Goal: Task Accomplishment & Management: Manage account settings

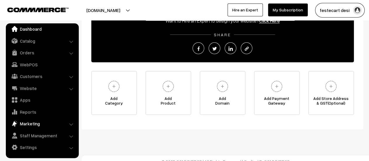
scroll to position [94, 0]
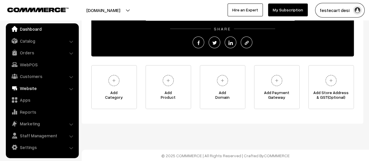
click at [30, 88] on link "Website" at bounding box center [41, 88] width 69 height 11
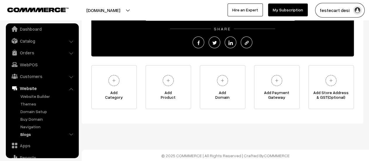
click at [28, 133] on link "Blogs" at bounding box center [48, 134] width 58 height 6
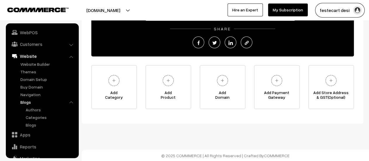
scroll to position [71, 0]
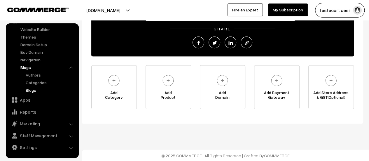
click at [28, 88] on link "Blogs" at bounding box center [50, 90] width 53 height 6
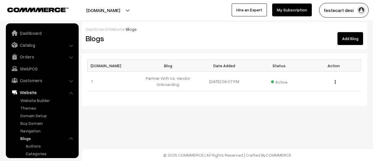
scroll to position [63, 0]
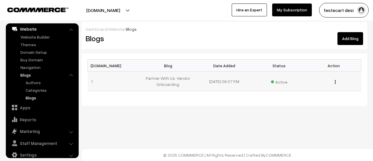
click at [335, 82] on img "button" at bounding box center [335, 82] width 1 height 4
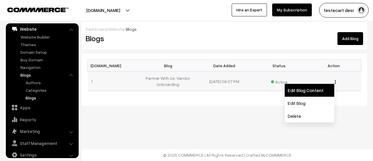
click at [303, 94] on link "Edit Blog Content" at bounding box center [310, 90] width 50 height 13
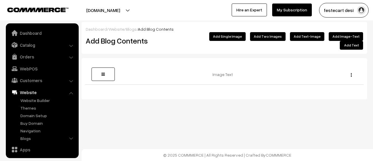
scroll to position [50, 0]
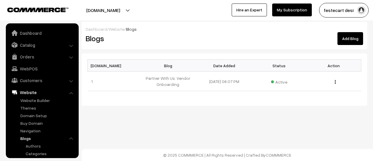
scroll to position [63, 0]
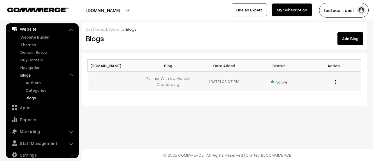
click at [336, 83] on img "button" at bounding box center [335, 82] width 1 height 4
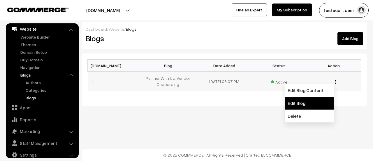
click at [313, 99] on link "Edit Blog" at bounding box center [310, 103] width 50 height 13
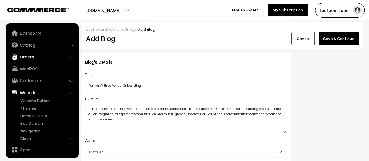
click at [30, 58] on link "Orders" at bounding box center [41, 56] width 69 height 11
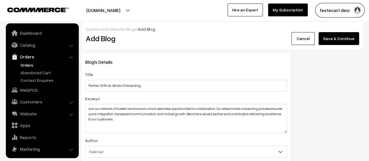
click at [21, 67] on link "Orders" at bounding box center [48, 65] width 58 height 6
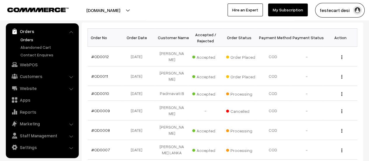
scroll to position [90, 0]
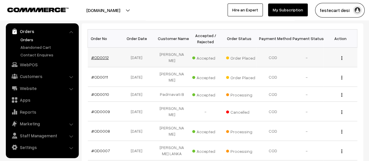
click at [102, 55] on link "#OD0012" at bounding box center [100, 57] width 18 height 5
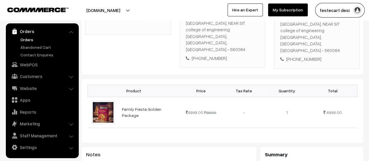
scroll to position [57, 0]
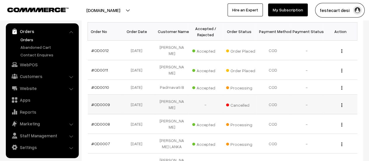
scroll to position [90, 0]
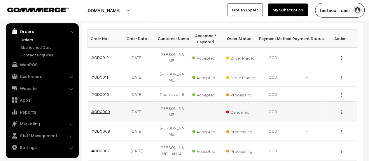
click at [108, 109] on link "#OD0009" at bounding box center [100, 111] width 19 height 5
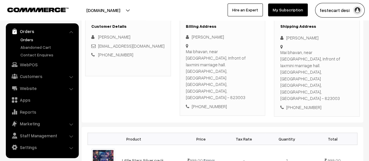
scroll to position [3, 0]
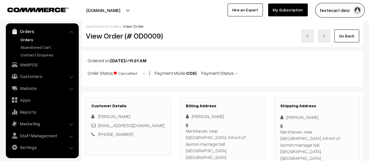
click at [309, 36] on img at bounding box center [308, 36] width 4 height 4
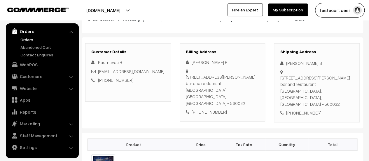
scroll to position [58, 0]
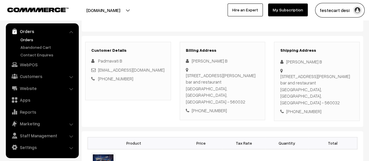
drag, startPoint x: 181, startPoint y: 74, endPoint x: 212, endPoint y: 79, distance: 30.8
click at [212, 79] on div "Billing Address Vanisree B No 11/1 5th main Ganganagar Rt nagar, Ujjwal bar and…" at bounding box center [223, 81] width 86 height 78
click at [212, 79] on div "No 11/1 5th main Ganganagar Rt nagar, Ujjwal bar and restaurant Bangalore, Karn…" at bounding box center [223, 88] width 74 height 33
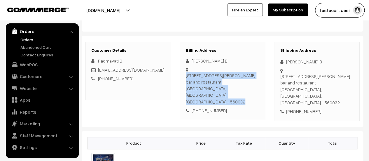
drag, startPoint x: 185, startPoint y: 80, endPoint x: 233, endPoint y: 80, distance: 48.1
click at [233, 80] on div "Billing Address Vanisree B No 11/1 5th main Ganganagar Rt nagar, Ujjwal bar and…" at bounding box center [223, 81] width 86 height 78
click at [233, 80] on div "No 11/1 5th main Ganganagar Rt nagar, Ujjwal bar and restaurant Bangalore, Karn…" at bounding box center [223, 88] width 74 height 33
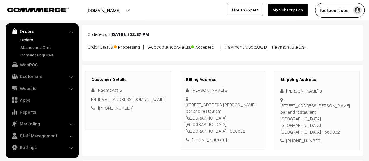
scroll to position [0, 0]
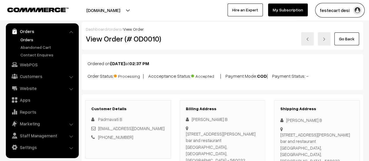
click at [309, 38] on img at bounding box center [308, 39] width 4 height 4
click at [311, 40] on link at bounding box center [307, 38] width 13 height 13
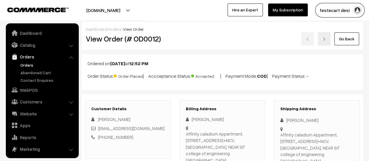
scroll to position [25, 0]
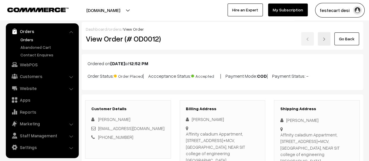
click at [307, 37] on div "Go Back" at bounding box center [269, 38] width 179 height 13
click at [308, 41] on div "Go Back" at bounding box center [269, 38] width 179 height 13
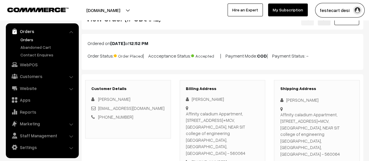
scroll to position [29, 0]
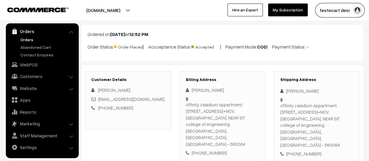
drag, startPoint x: 184, startPoint y: 124, endPoint x: 240, endPoint y: 125, distance: 55.7
click at [240, 125] on div "Billing Address [PERSON_NAME] Affinity caladium Appartment, [STREET_ADDRESS], N…" at bounding box center [223, 116] width 86 height 91
click at [240, 125] on div "Affinity caladium Appartment, [STREET_ADDRESS], [GEOGRAPHIC_DATA], NEAR SIT col…" at bounding box center [223, 124] width 74 height 46
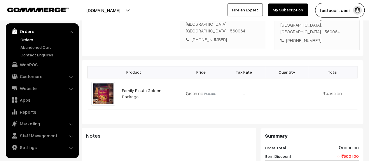
scroll to position [88, 0]
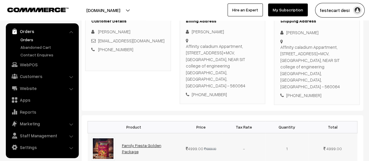
click at [161, 143] on link "Family Fiesta Golden Package" at bounding box center [141, 148] width 39 height 11
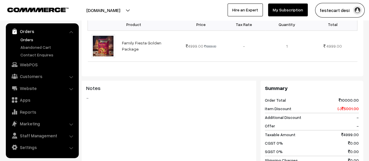
scroll to position [202, 0]
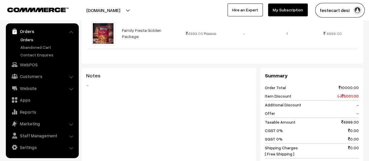
drag, startPoint x: 267, startPoint y: 116, endPoint x: 362, endPoint y: 120, distance: 94.6
click at [362, 120] on div "Summary Order Total 10000.00 Item Discount (-) 5001.00 Additional Discount - Of…" at bounding box center [312, 133] width 103 height 131
click at [353, 136] on span "0.00" at bounding box center [353, 139] width 11 height 6
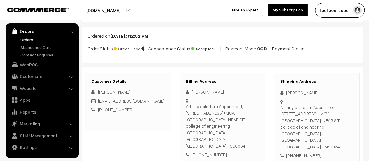
scroll to position [0, 0]
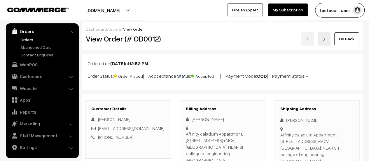
drag, startPoint x: 239, startPoint y: 77, endPoint x: 296, endPoint y: 73, distance: 57.0
click at [296, 73] on p "Order Status: Order Placed | Accceptance Status: Accepted | Payment Mode: COD |…" at bounding box center [223, 75] width 270 height 8
click at [308, 75] on p "Order Status: Order Placed | Accceptance Status: Accepted | Payment Mode: COD |…" at bounding box center [223, 75] width 270 height 8
click at [346, 35] on link "Go Back" at bounding box center [346, 38] width 25 height 13
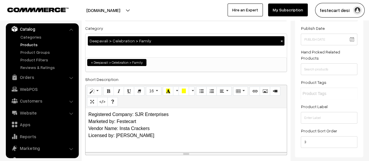
scroll to position [29, 0]
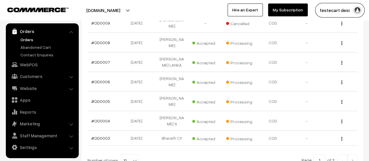
scroll to position [90, 0]
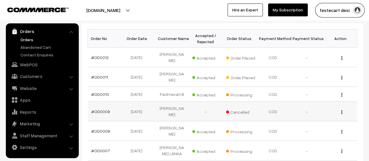
click at [341, 110] on img "button" at bounding box center [341, 112] width 1 height 4
click at [363, 101] on div "Dashboard / Orders Orders Export Orders Add Order Order Id / Customer Name, Ema…" at bounding box center [184, 100] width 369 height 337
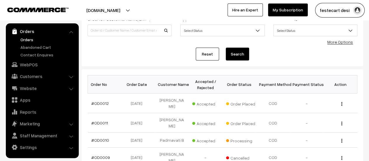
scroll to position [0, 0]
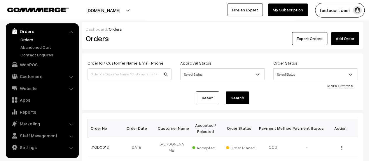
click at [341, 87] on link "More Options" at bounding box center [340, 85] width 26 height 5
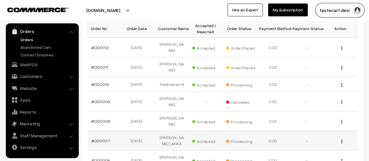
scroll to position [105, 0]
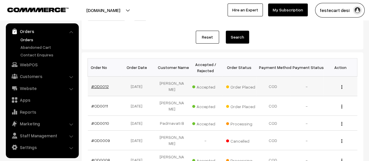
click at [99, 84] on link "#OD0012" at bounding box center [100, 86] width 18 height 5
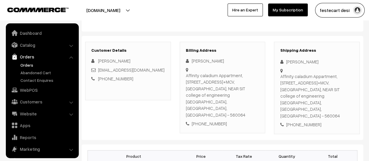
scroll to position [25, 0]
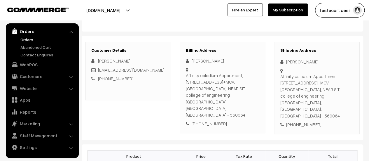
drag, startPoint x: 184, startPoint y: 76, endPoint x: 213, endPoint y: 84, distance: 30.3
click at [213, 84] on div "Billing Address [PERSON_NAME] Affinity caladium Appartment, [STREET_ADDRESS], N…" at bounding box center [223, 87] width 86 height 91
click at [219, 84] on div "Affinity caladium Appartment, [STREET_ADDRESS], [GEOGRAPHIC_DATA], NEAR SIT col…" at bounding box center [223, 95] width 74 height 46
drag, startPoint x: 186, startPoint y: 71, endPoint x: 251, endPoint y: 97, distance: 70.1
click at [251, 67] on div "Affinity caladium Appartment, [STREET_ADDRESS], [GEOGRAPHIC_DATA], NEAR SIT col…" at bounding box center [223, 67] width 74 height 0
